Goal: Complete application form

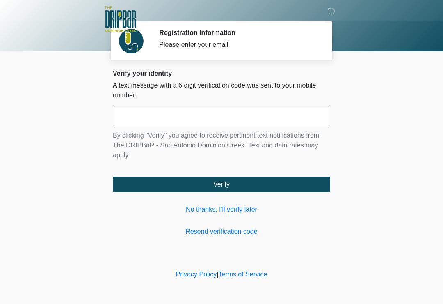
click at [230, 114] on input "text" at bounding box center [222, 117] width 218 height 21
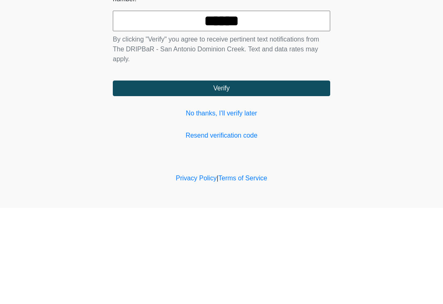
type input "******"
click at [225, 177] on button "Verify" at bounding box center [222, 185] width 218 height 16
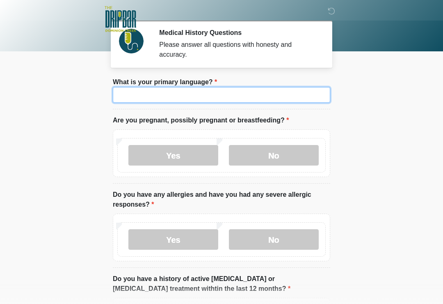
click at [234, 91] on input "What is your primary language?" at bounding box center [222, 95] width 218 height 16
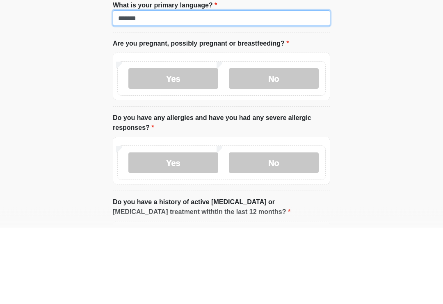
type input "*******"
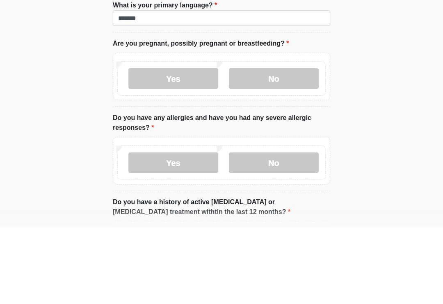
click at [287, 145] on label "No" at bounding box center [274, 155] width 90 height 21
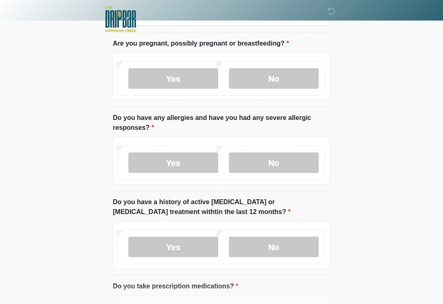
click at [286, 166] on label "No" at bounding box center [274, 162] width 90 height 21
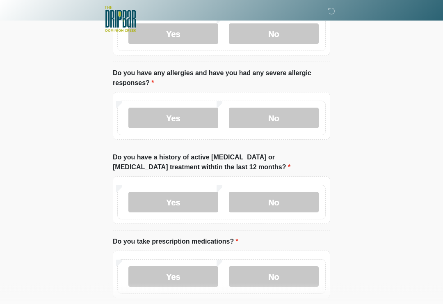
scroll to position [121, 0]
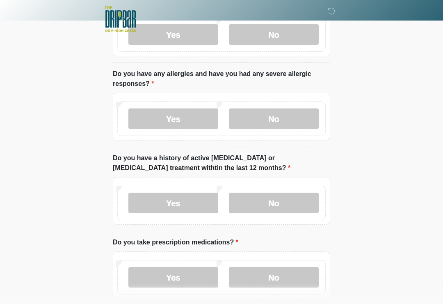
click at [174, 117] on label "Yes" at bounding box center [174, 118] width 90 height 21
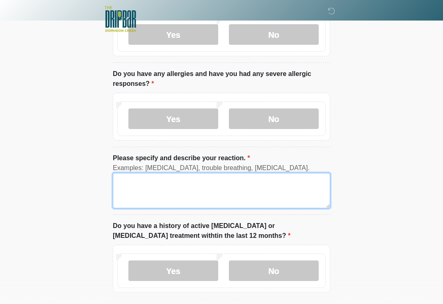
click at [242, 190] on textarea "Please specify and describe your reaction." at bounding box center [222, 190] width 218 height 35
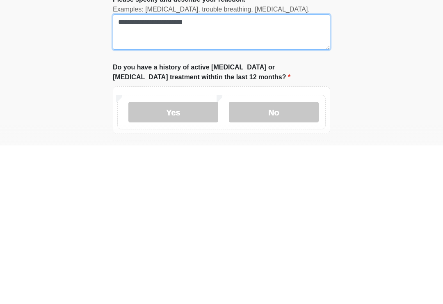
type textarea "**********"
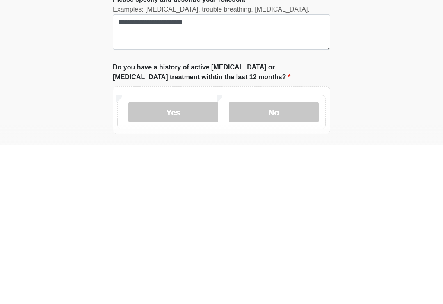
click at [282, 260] on label "No" at bounding box center [274, 270] width 90 height 21
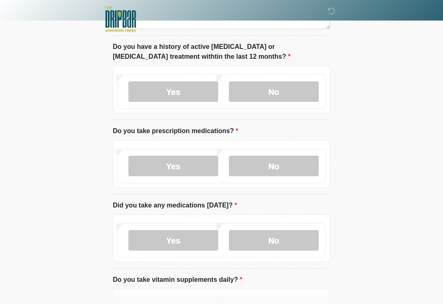
scroll to position [301, 0]
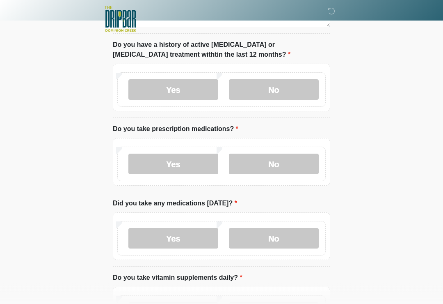
click at [184, 164] on label "Yes" at bounding box center [174, 164] width 90 height 21
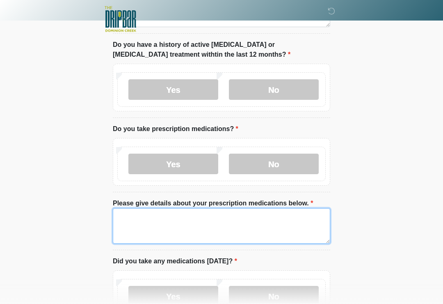
click at [250, 226] on textarea "Please give details about your prescription medications below." at bounding box center [222, 225] width 218 height 35
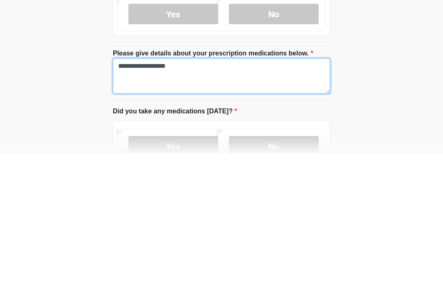
click at [145, 209] on textarea "**********" at bounding box center [222, 226] width 218 height 35
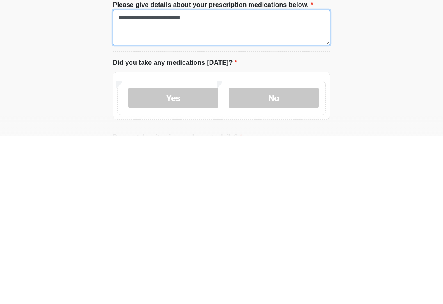
scroll to position [334, 0]
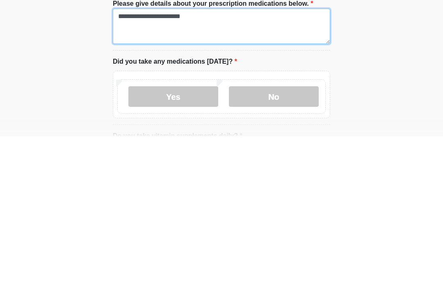
type textarea "**********"
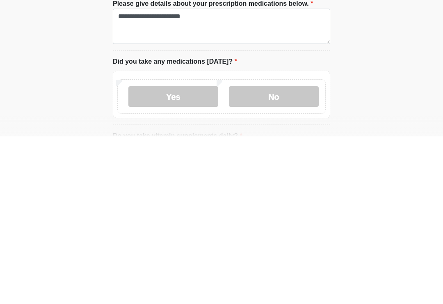
click at [275, 254] on label "No" at bounding box center [274, 264] width 90 height 21
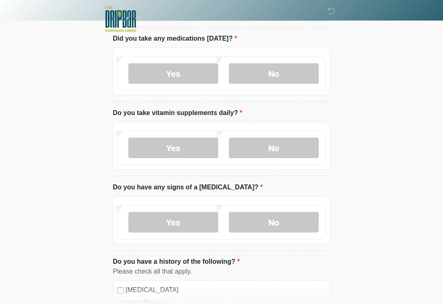
scroll to position [530, 0]
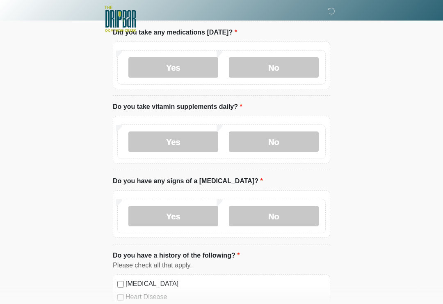
click at [190, 138] on label "Yes" at bounding box center [174, 142] width 90 height 21
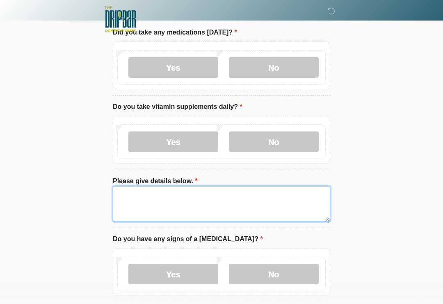
click at [231, 198] on textarea "Please give details below." at bounding box center [222, 203] width 218 height 35
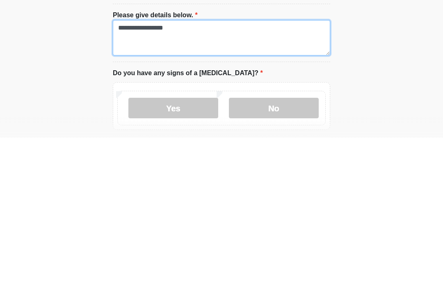
type textarea "**********"
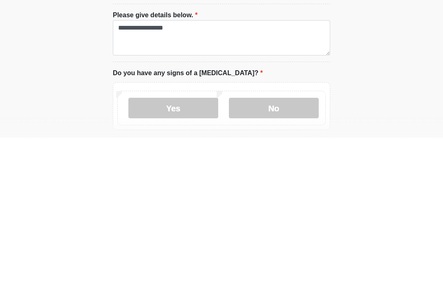
click at [279, 264] on label "No" at bounding box center [274, 274] width 90 height 21
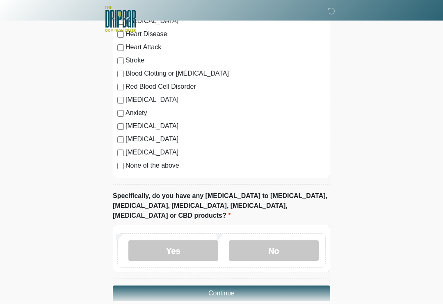
scroll to position [868, 0]
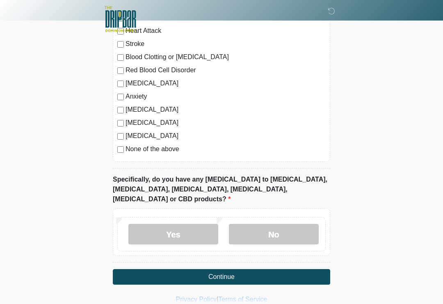
click at [281, 224] on label "No" at bounding box center [274, 234] width 90 height 21
click at [223, 269] on button "Continue" at bounding box center [222, 277] width 218 height 16
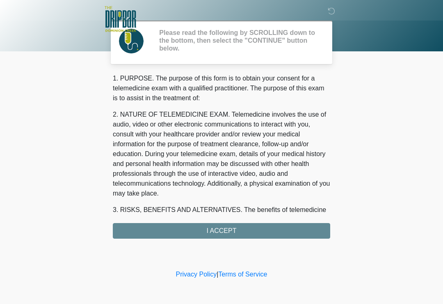
scroll to position [0, 0]
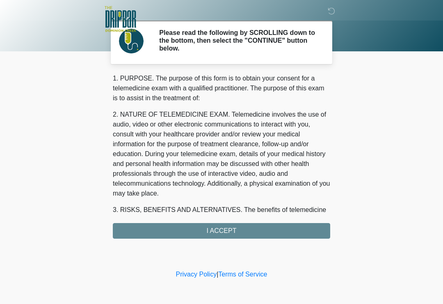
click at [224, 227] on div "1. PURPOSE. The purpose of this form is to obtain your consent for a telemedici…" at bounding box center [222, 155] width 218 height 165
click at [223, 234] on div "1. PURPOSE. The purpose of this form is to obtain your consent for a telemedici…" at bounding box center [222, 155] width 218 height 165
click at [225, 235] on div "1. PURPOSE. The purpose of this form is to obtain your consent for a telemedici…" at bounding box center [222, 155] width 218 height 165
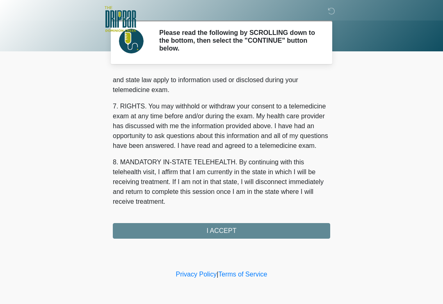
scroll to position [347, 0]
click at [223, 230] on button "I ACCEPT" at bounding box center [222, 231] width 218 height 16
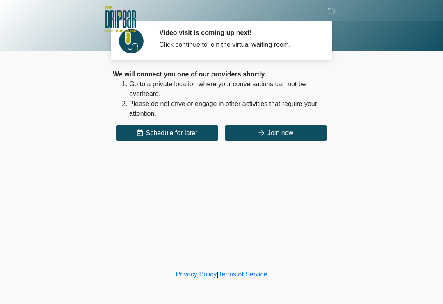
click at [305, 138] on button "Join now" at bounding box center [276, 133] width 102 height 16
